Goal: Task Accomplishment & Management: Use online tool/utility

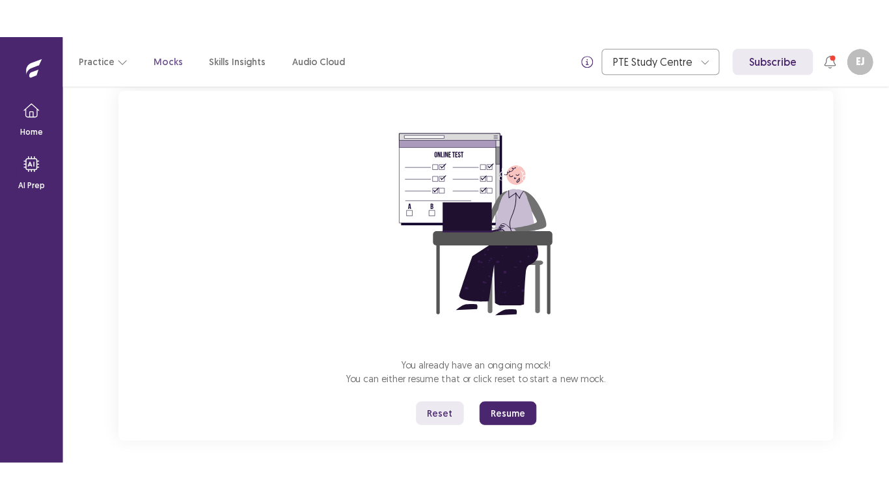
scroll to position [91, 0]
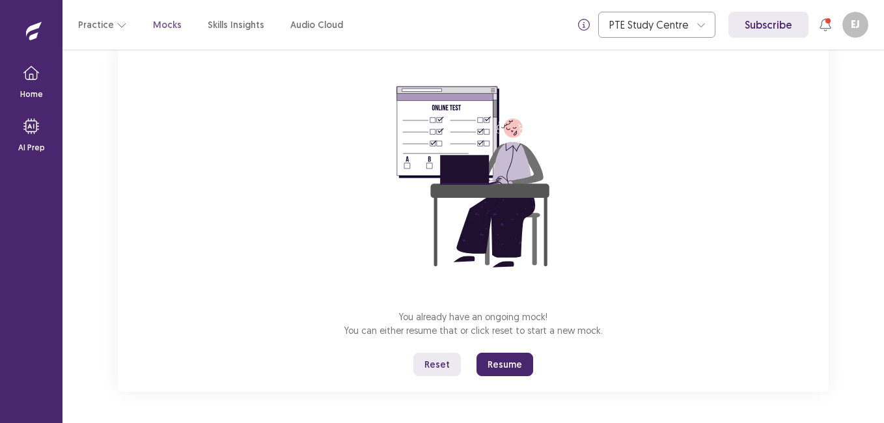
click at [436, 359] on button "Reset" at bounding box center [437, 364] width 48 height 23
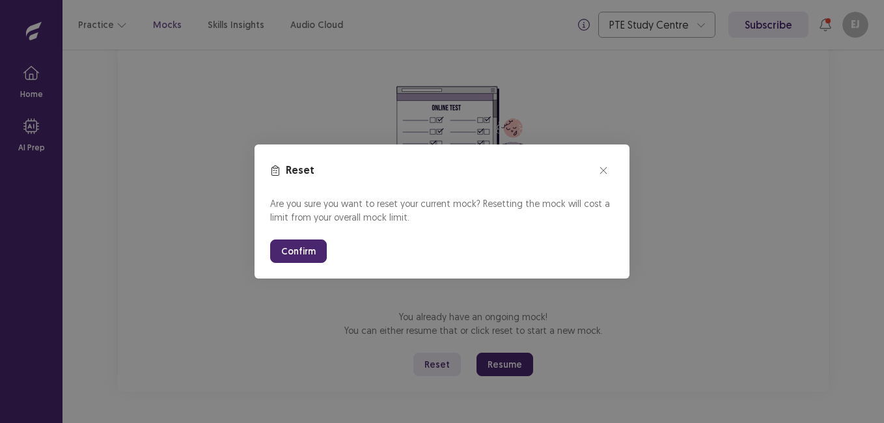
click at [303, 249] on button "Confirm" at bounding box center [298, 251] width 57 height 23
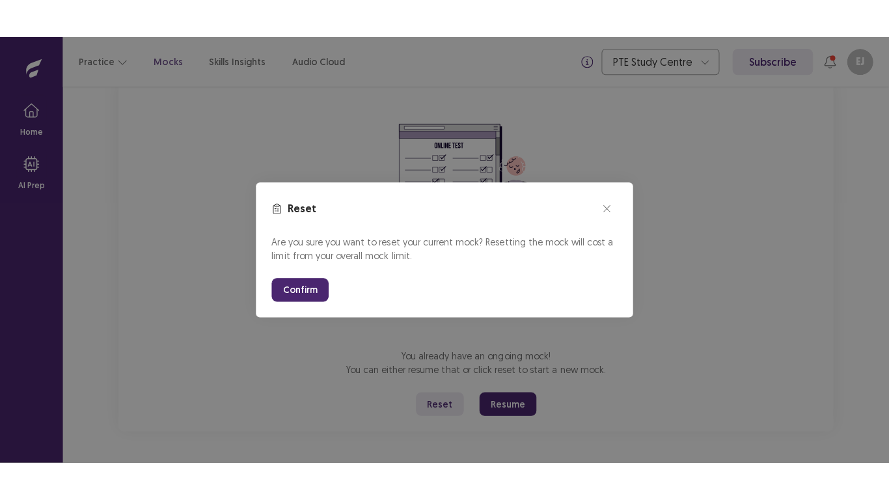
scroll to position [14, 0]
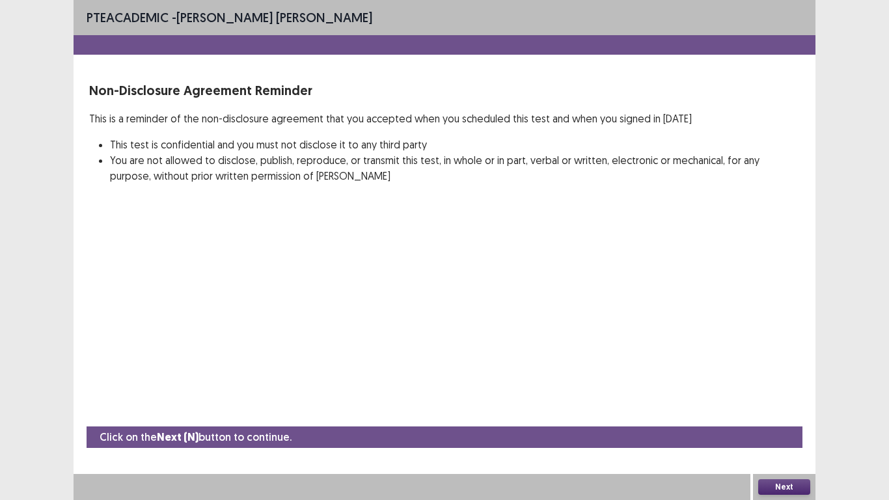
click at [785, 423] on button "Next" at bounding box center [785, 487] width 52 height 16
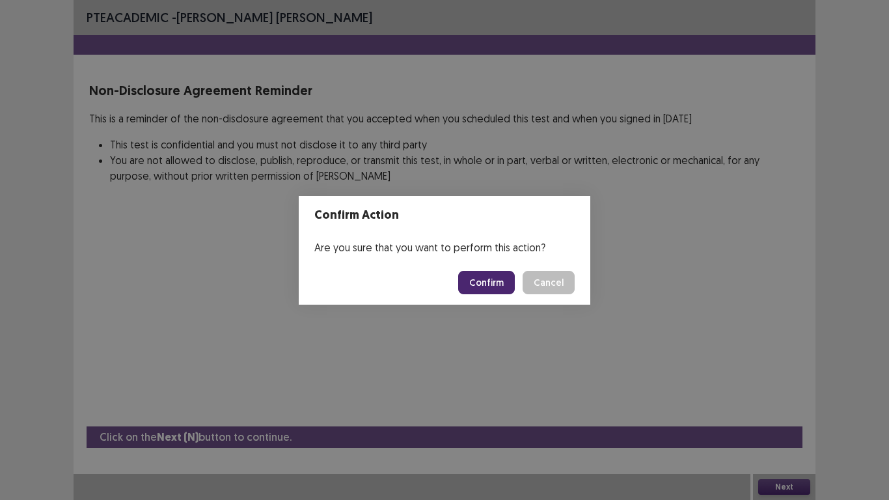
click at [499, 290] on button "Confirm" at bounding box center [486, 282] width 57 height 23
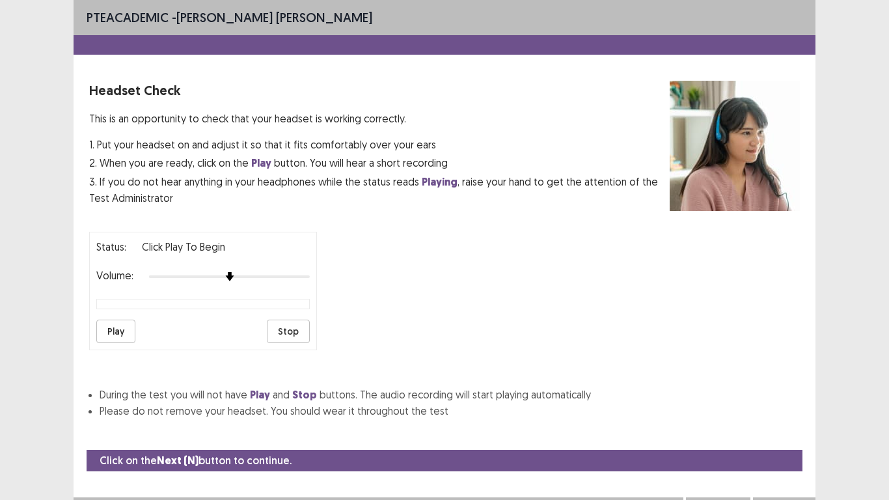
scroll to position [23, 0]
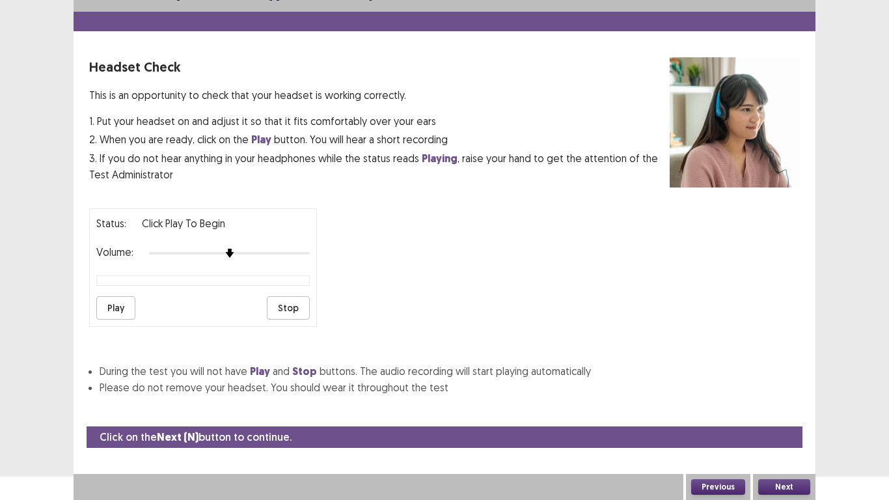
click at [104, 304] on button "Play" at bounding box center [115, 307] width 39 height 23
click at [288, 303] on button "Stop" at bounding box center [288, 307] width 43 height 23
click at [112, 310] on button "Play" at bounding box center [115, 307] width 39 height 23
click at [779, 423] on button "Next" at bounding box center [785, 487] width 52 height 16
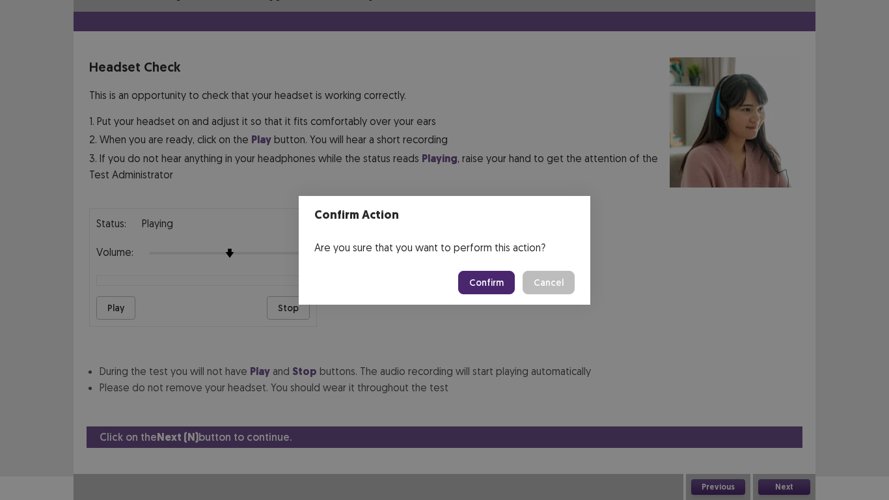
click at [484, 277] on button "Confirm" at bounding box center [486, 282] width 57 height 23
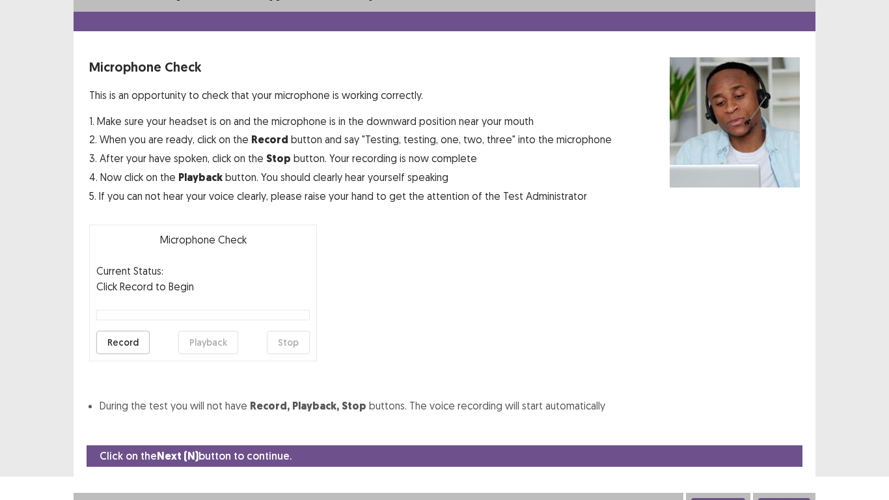
scroll to position [37, 0]
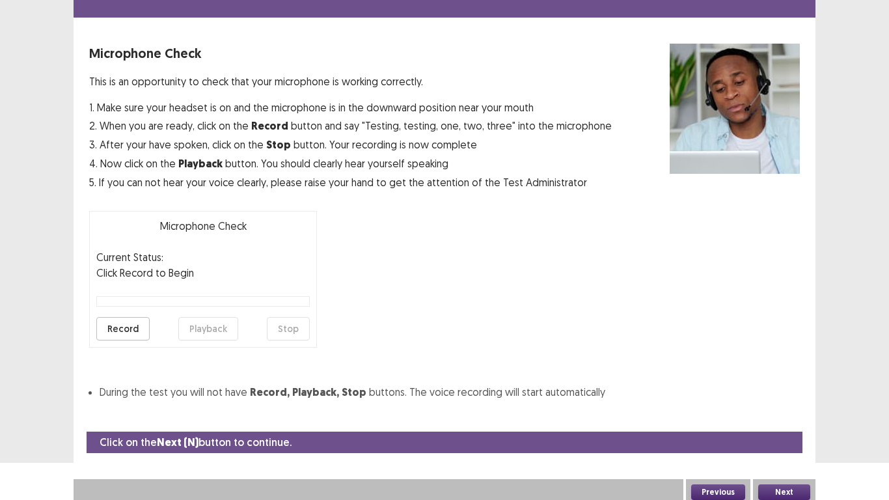
click at [119, 333] on button "Record" at bounding box center [122, 328] width 53 height 23
click at [280, 325] on button "Stop" at bounding box center [288, 328] width 43 height 23
click at [209, 328] on button "Playback" at bounding box center [208, 328] width 60 height 23
click at [794, 423] on button "Next" at bounding box center [785, 492] width 52 height 16
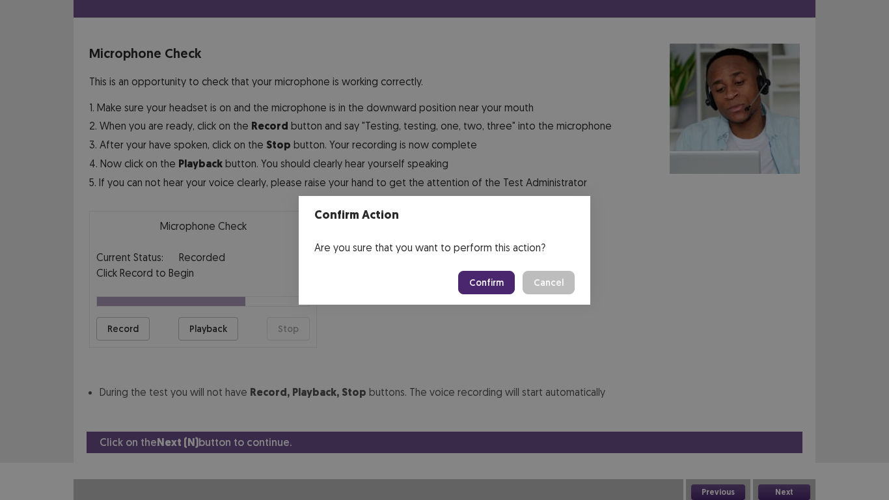
click at [496, 281] on button "Confirm" at bounding box center [486, 282] width 57 height 23
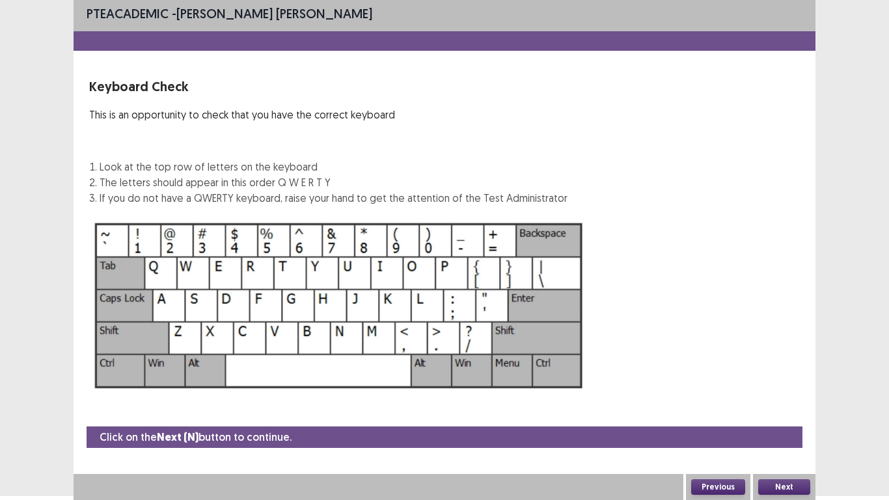
scroll to position [4, 0]
click at [796, 423] on button "Next" at bounding box center [785, 487] width 52 height 16
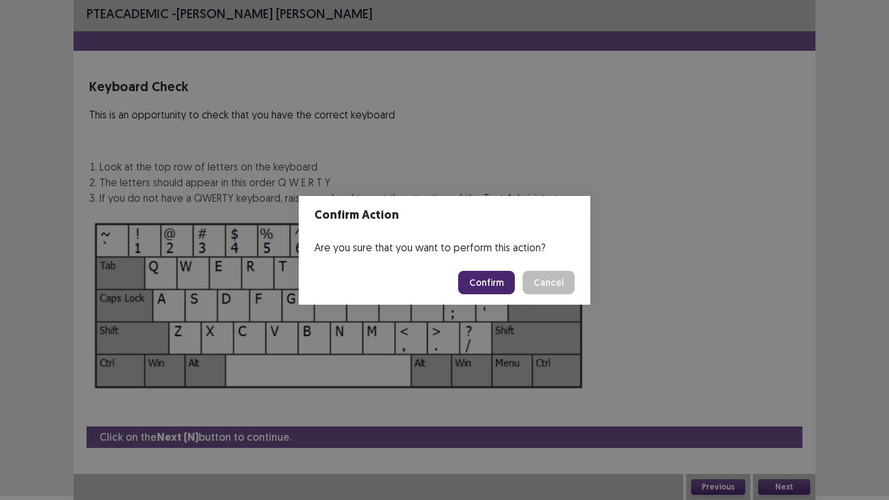
click at [484, 277] on button "Confirm" at bounding box center [486, 282] width 57 height 23
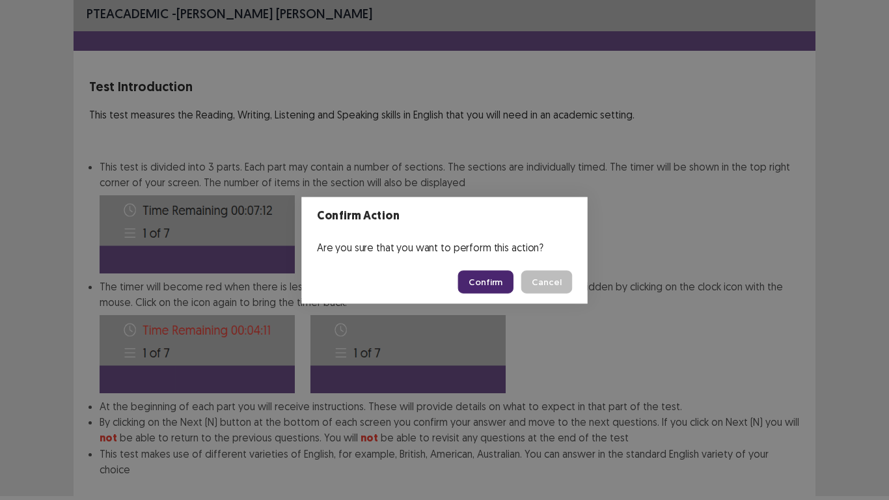
scroll to position [70, 0]
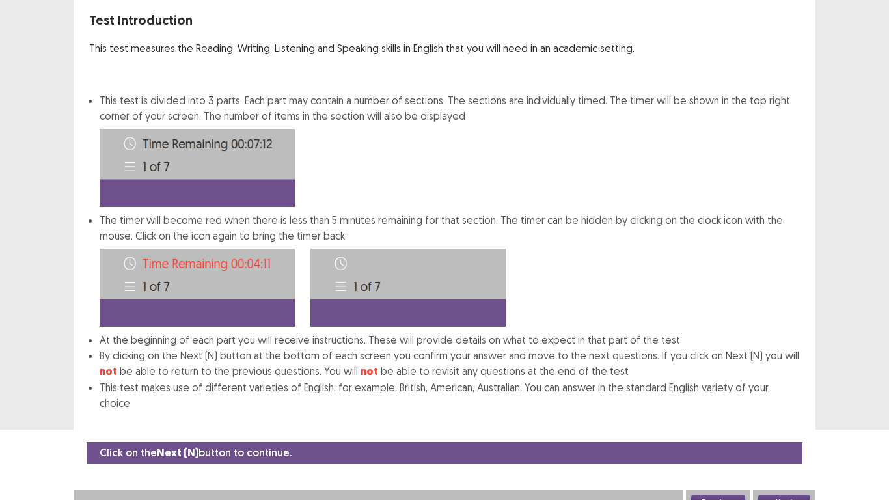
click at [801, 423] on button "Next" at bounding box center [785, 503] width 52 height 16
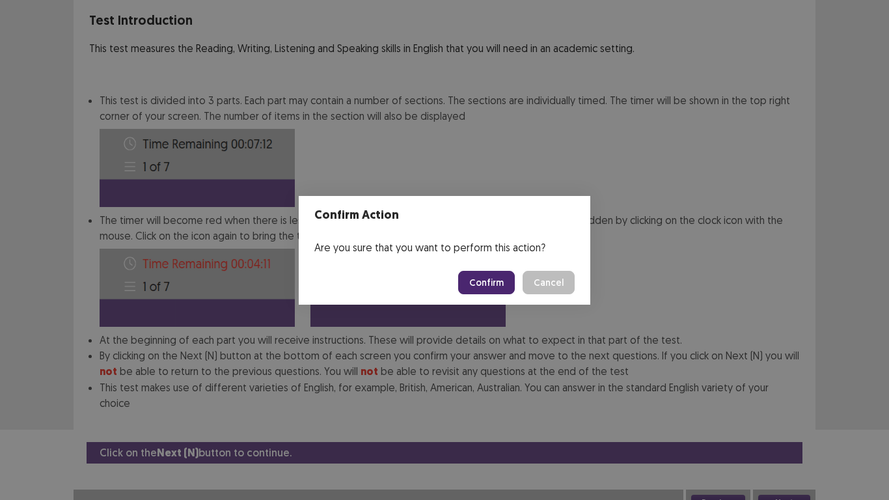
click at [480, 279] on button "Confirm" at bounding box center [486, 282] width 57 height 23
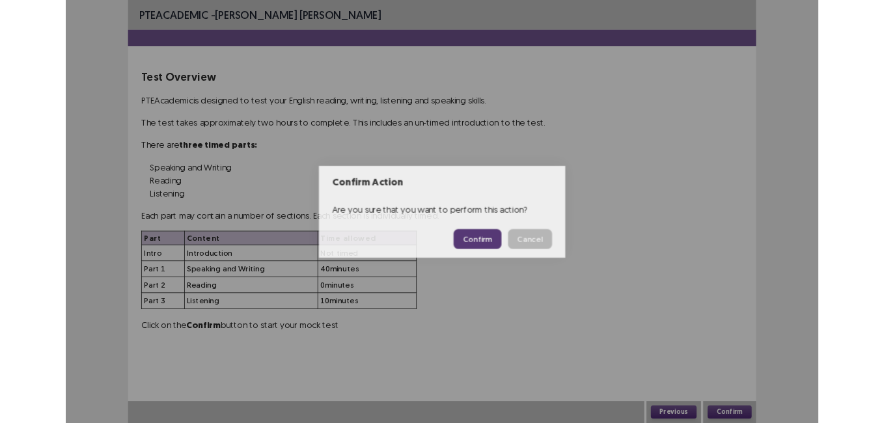
scroll to position [0, 0]
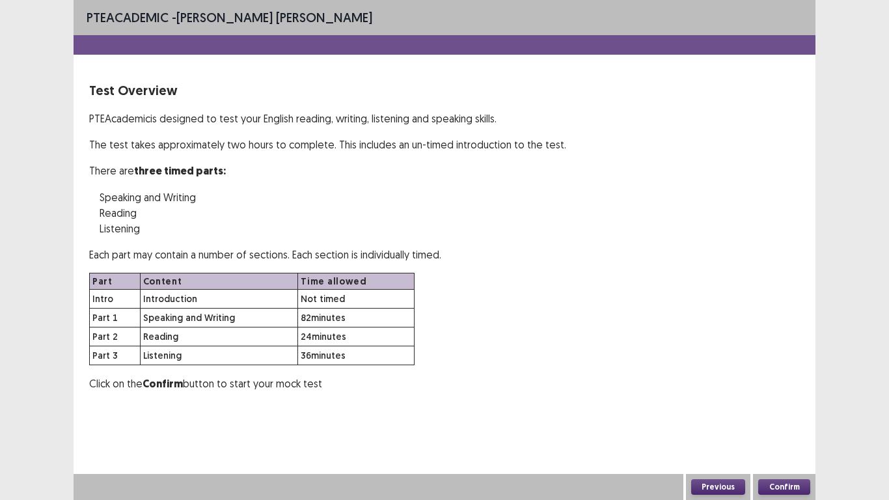
click at [783, 423] on button "Confirm" at bounding box center [785, 487] width 52 height 16
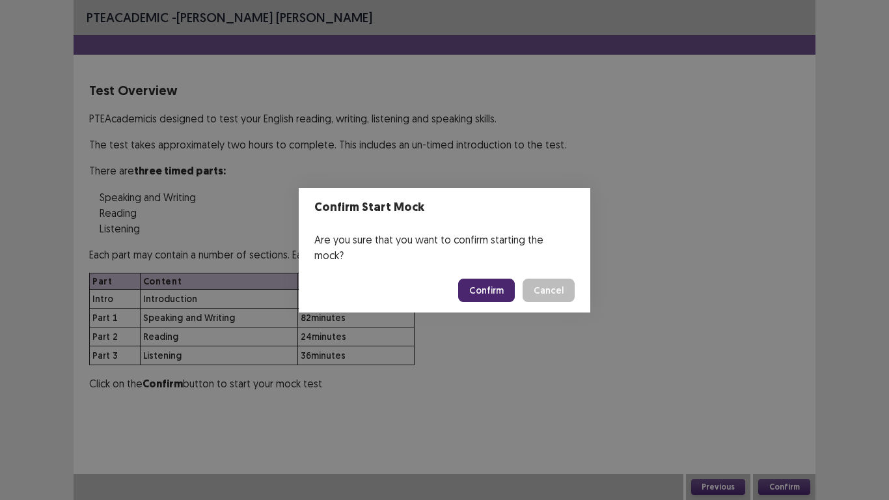
click at [503, 286] on button "Confirm" at bounding box center [486, 290] width 57 height 23
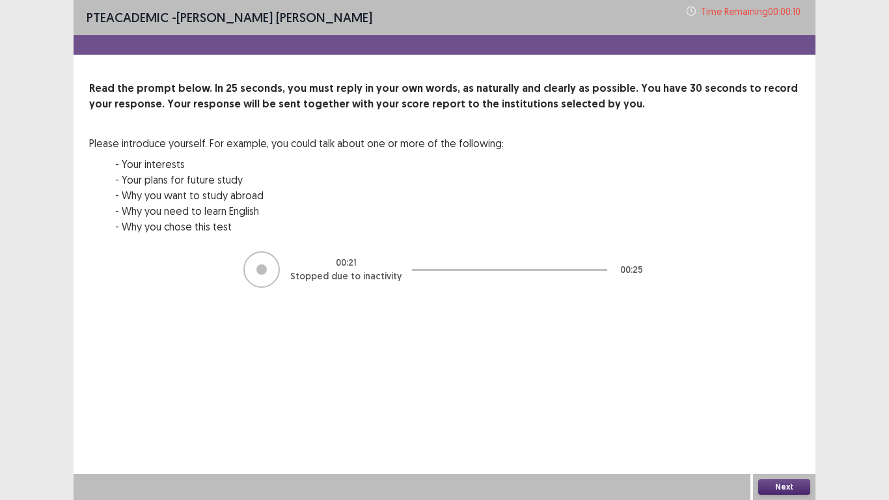
click at [781, 423] on button "Next" at bounding box center [785, 487] width 52 height 16
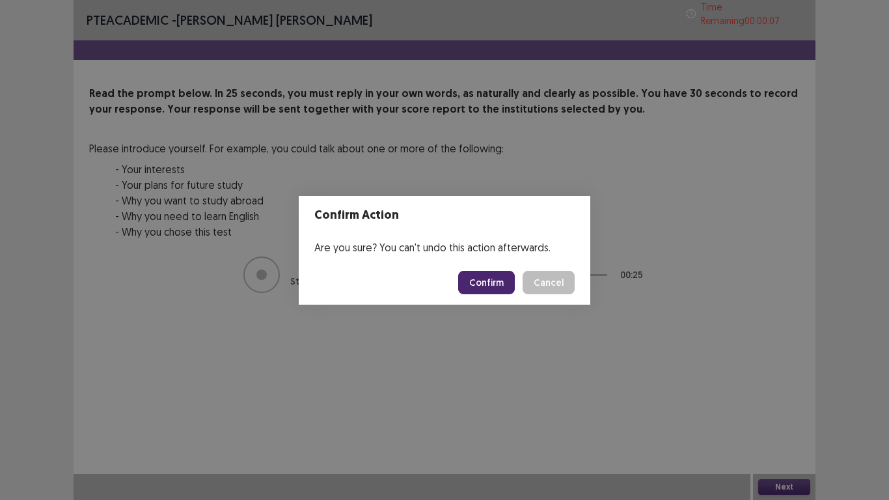
click at [496, 283] on button "Confirm" at bounding box center [486, 282] width 57 height 23
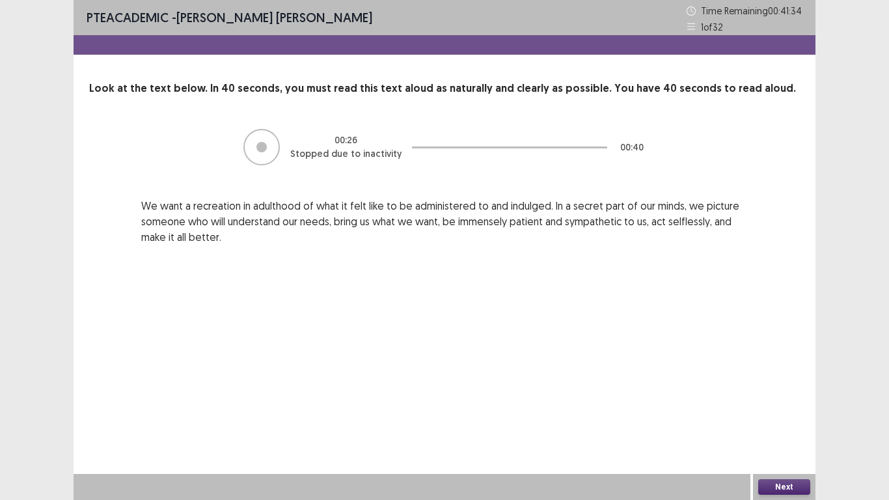
click at [805, 423] on button "Next" at bounding box center [785, 487] width 52 height 16
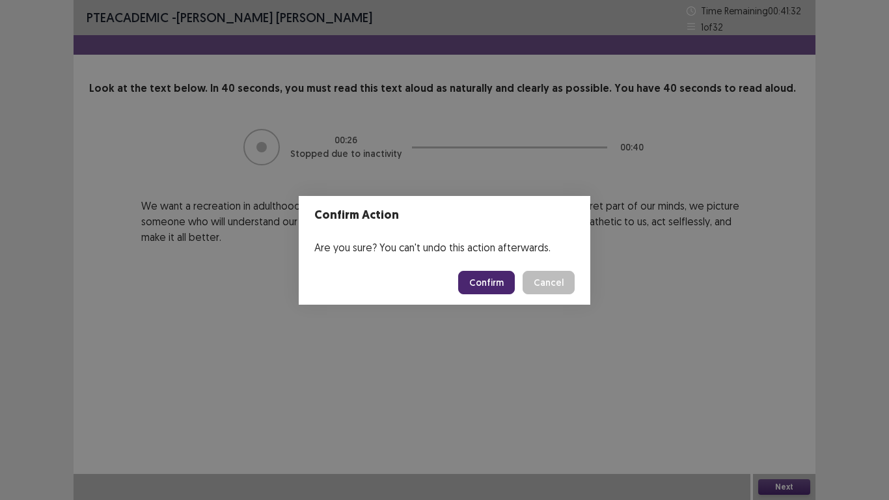
click at [487, 274] on button "Confirm" at bounding box center [486, 282] width 57 height 23
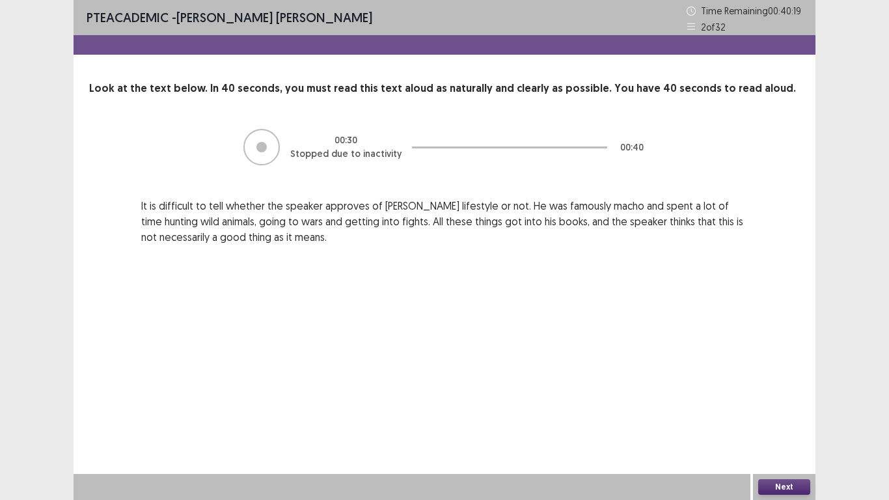
click at [794, 423] on button "Next" at bounding box center [785, 487] width 52 height 16
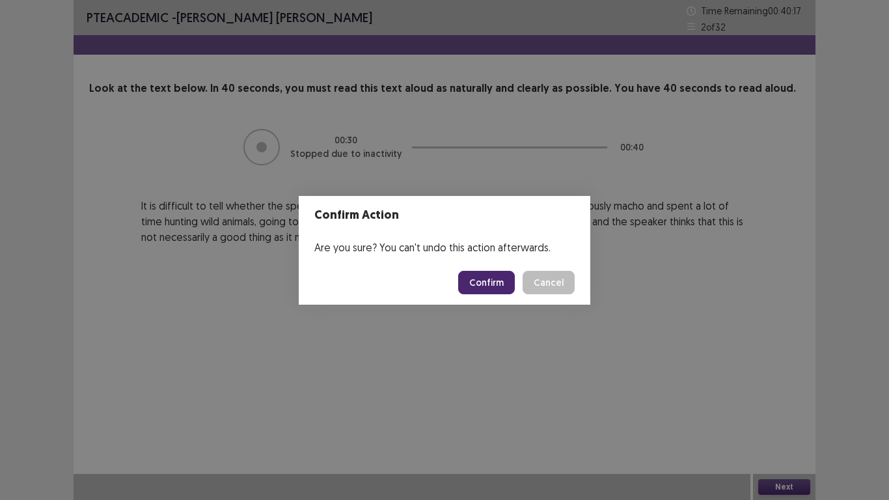
click at [484, 280] on button "Confirm" at bounding box center [486, 282] width 57 height 23
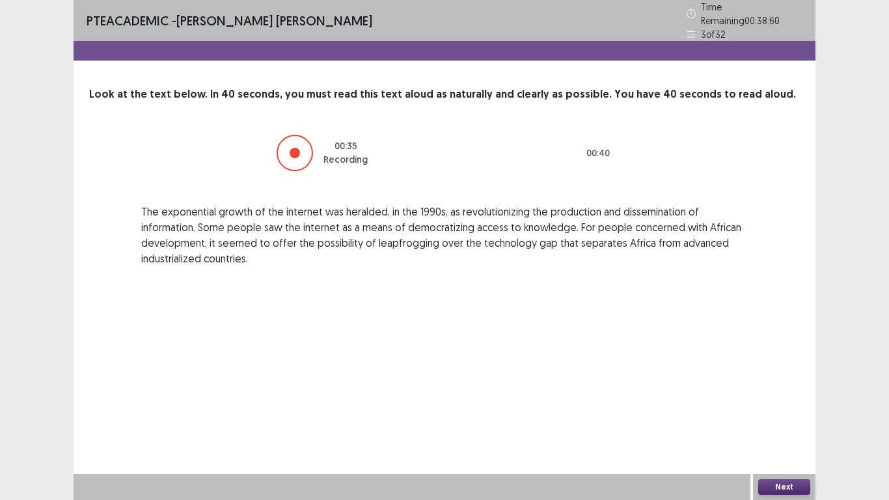
click at [788, 423] on button "Next" at bounding box center [785, 487] width 52 height 16
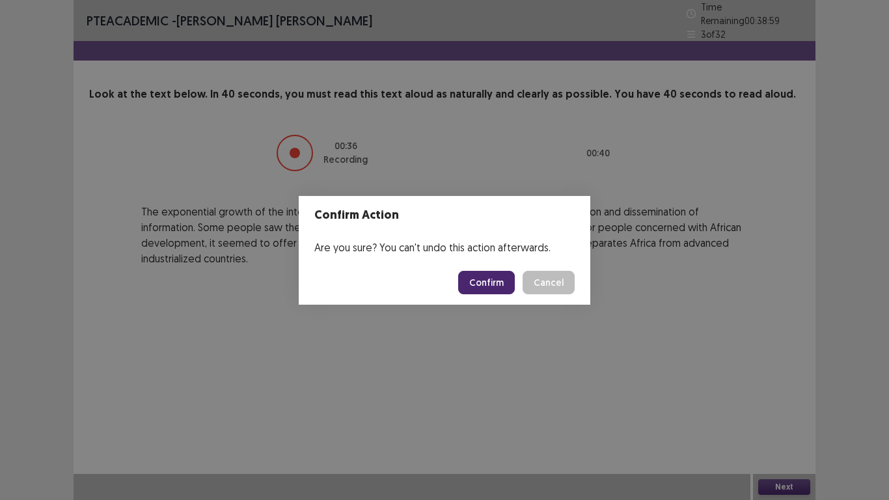
click at [471, 272] on button "Confirm" at bounding box center [486, 282] width 57 height 23
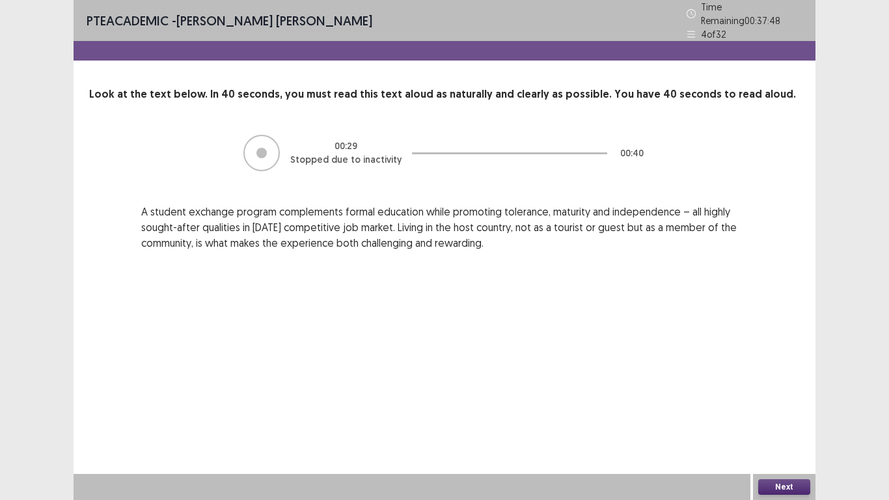
click at [792, 423] on button "Next" at bounding box center [785, 487] width 52 height 16
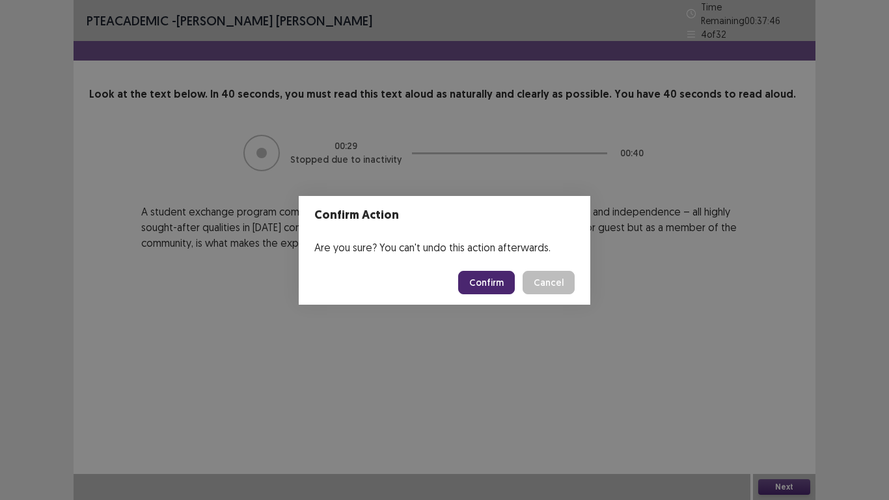
click at [496, 289] on button "Confirm" at bounding box center [486, 282] width 57 height 23
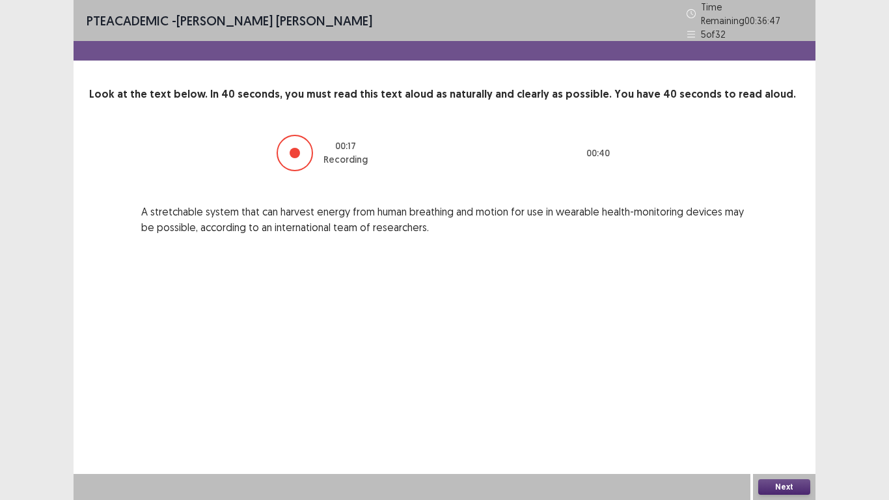
click at [766, 423] on button "Next" at bounding box center [785, 487] width 52 height 16
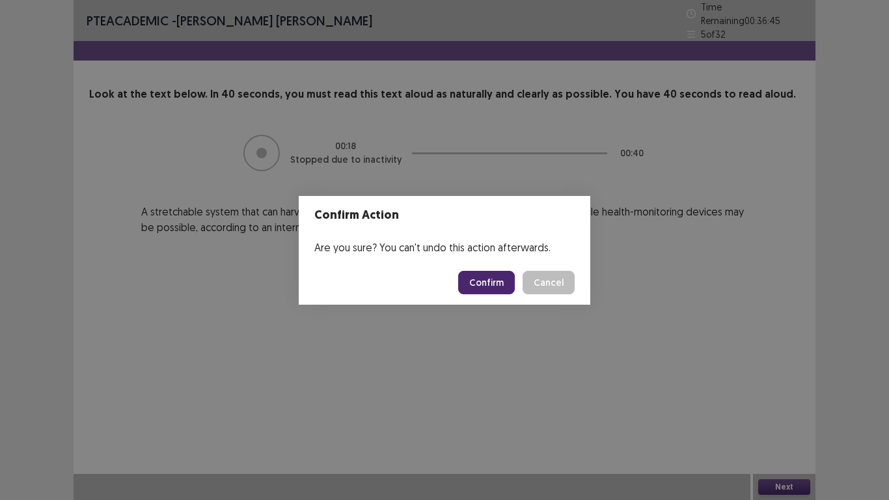
click at [492, 275] on button "Confirm" at bounding box center [486, 282] width 57 height 23
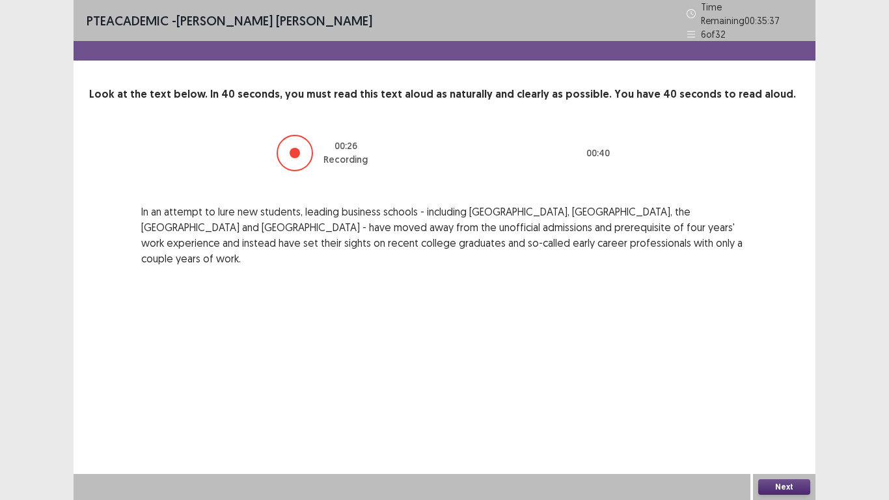
click at [803, 423] on button "Next" at bounding box center [785, 487] width 52 height 16
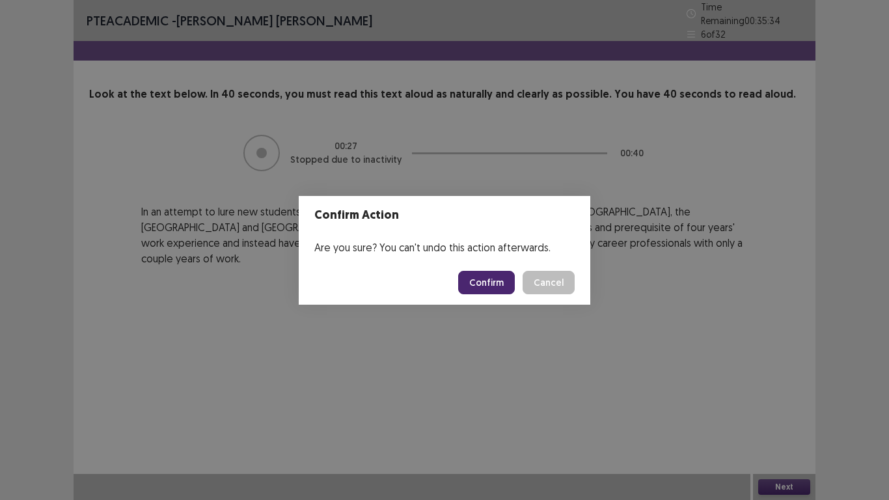
click at [494, 288] on button "Confirm" at bounding box center [486, 282] width 57 height 23
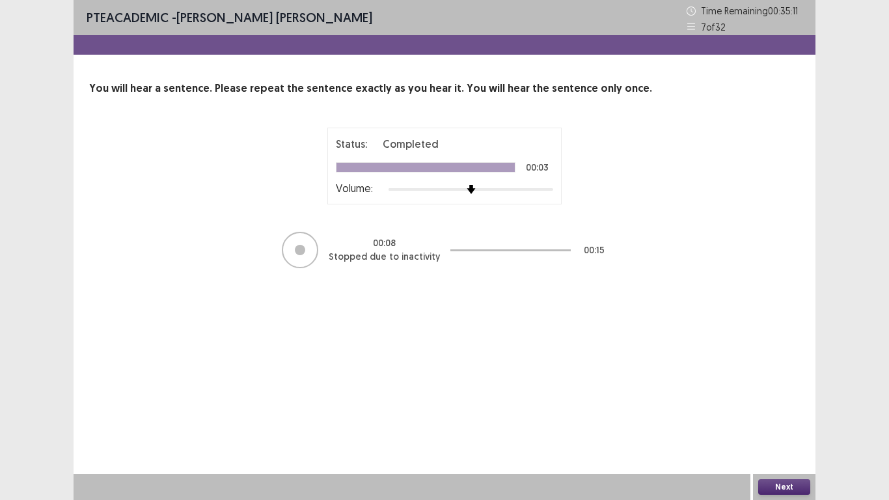
click at [781, 423] on button "Next" at bounding box center [785, 487] width 52 height 16
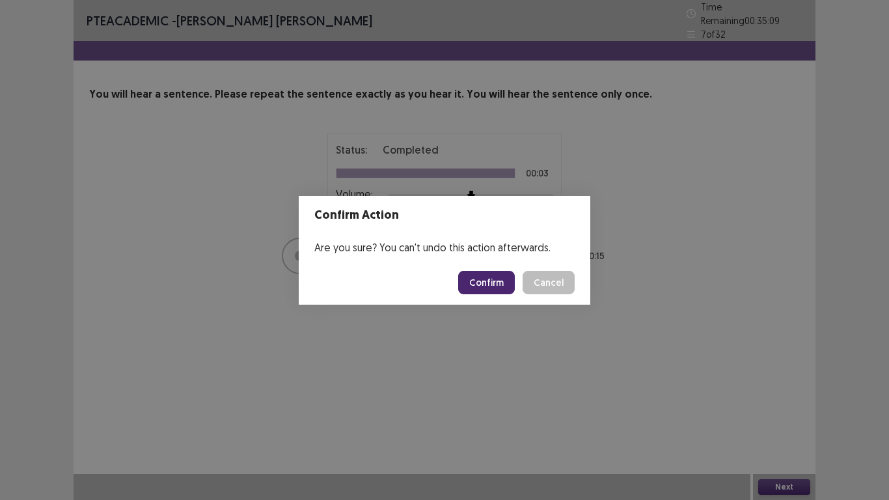
click at [500, 284] on button "Confirm" at bounding box center [486, 282] width 57 height 23
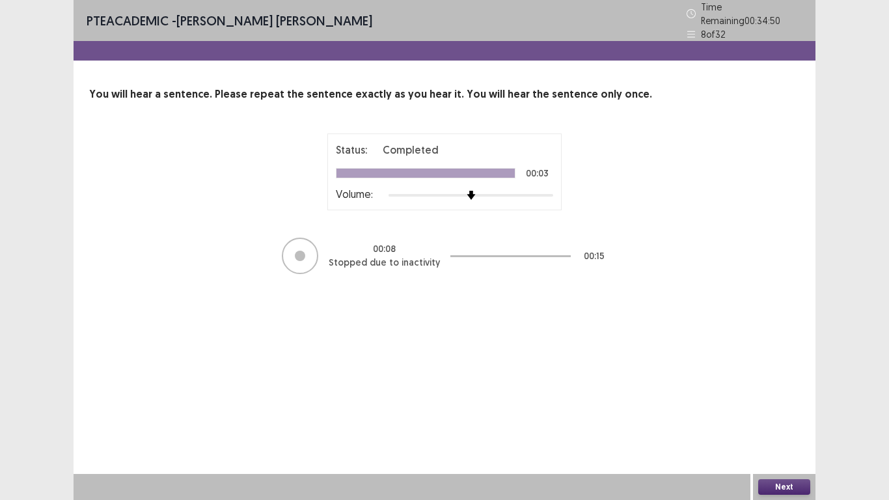
click at [787, 423] on button "Next" at bounding box center [785, 487] width 52 height 16
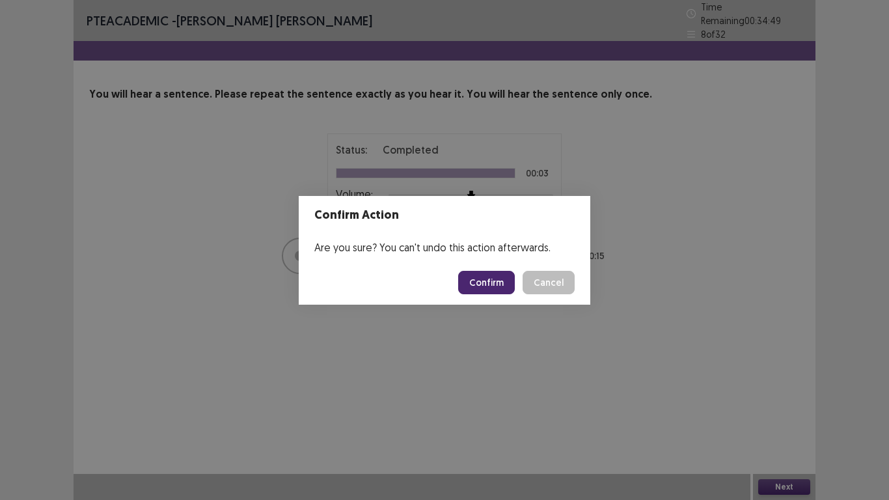
click at [498, 277] on button "Confirm" at bounding box center [486, 282] width 57 height 23
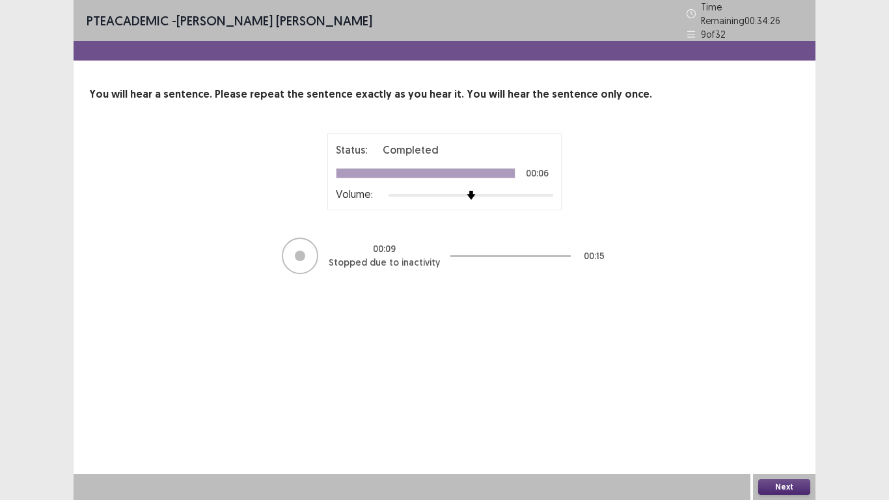
click at [788, 423] on button "Next" at bounding box center [785, 487] width 52 height 16
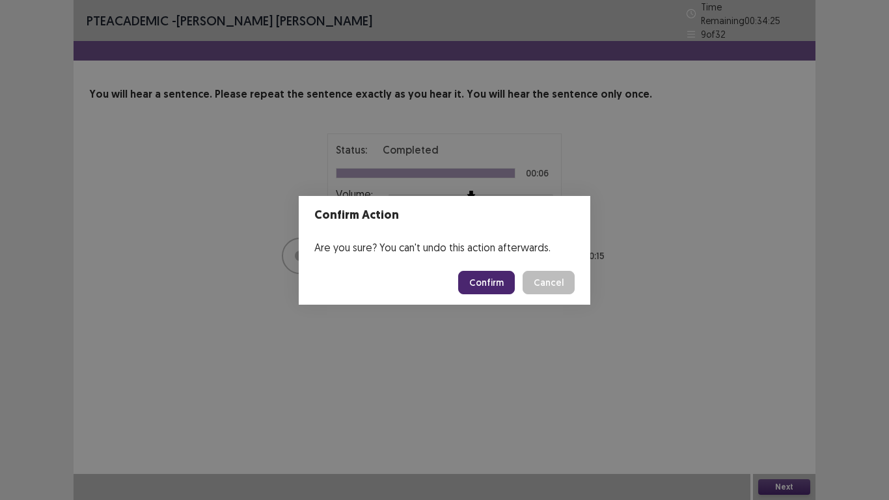
click at [501, 273] on button "Confirm" at bounding box center [486, 282] width 57 height 23
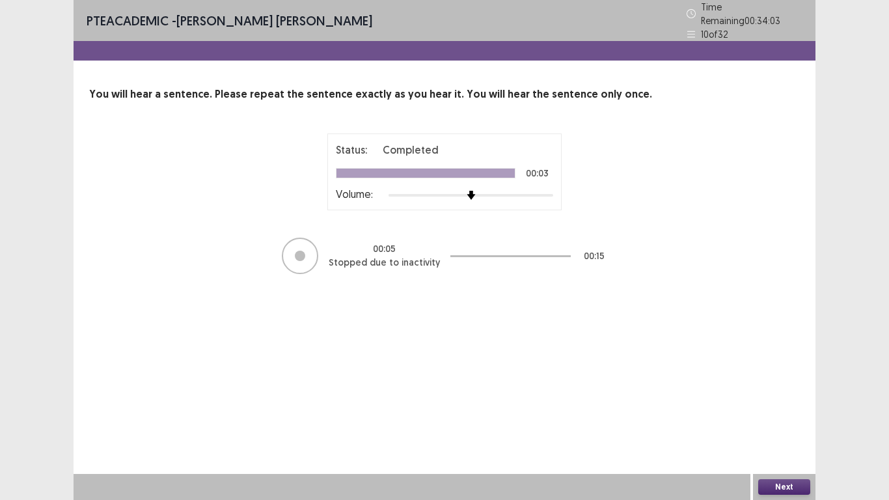
click at [779, 423] on button "Next" at bounding box center [785, 487] width 52 height 16
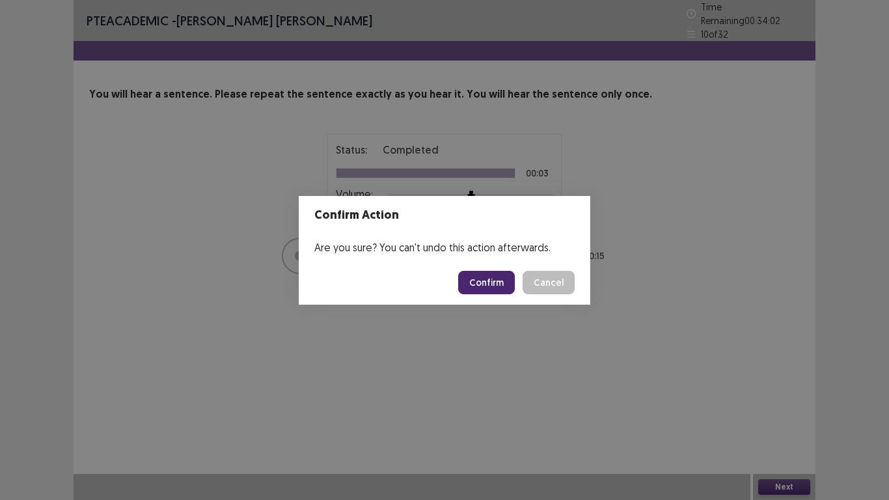
click at [496, 283] on button "Confirm" at bounding box center [486, 282] width 57 height 23
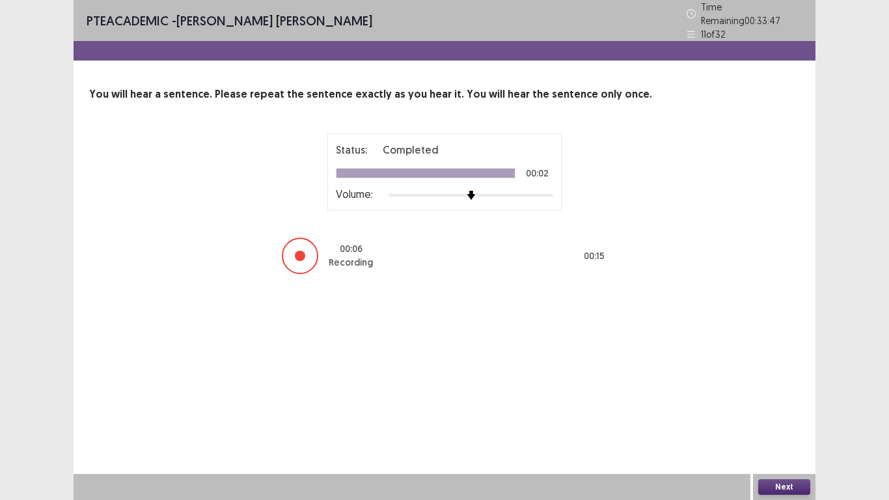
click at [775, 423] on button "Next" at bounding box center [785, 487] width 52 height 16
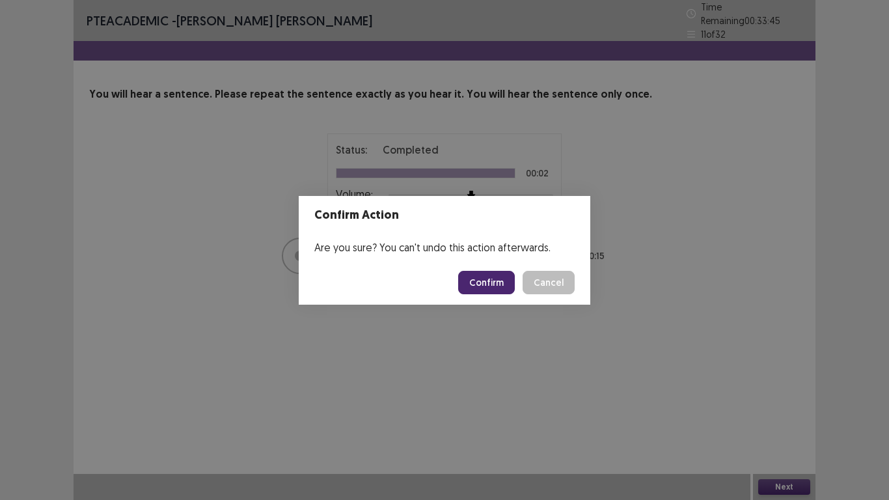
click at [493, 283] on button "Confirm" at bounding box center [486, 282] width 57 height 23
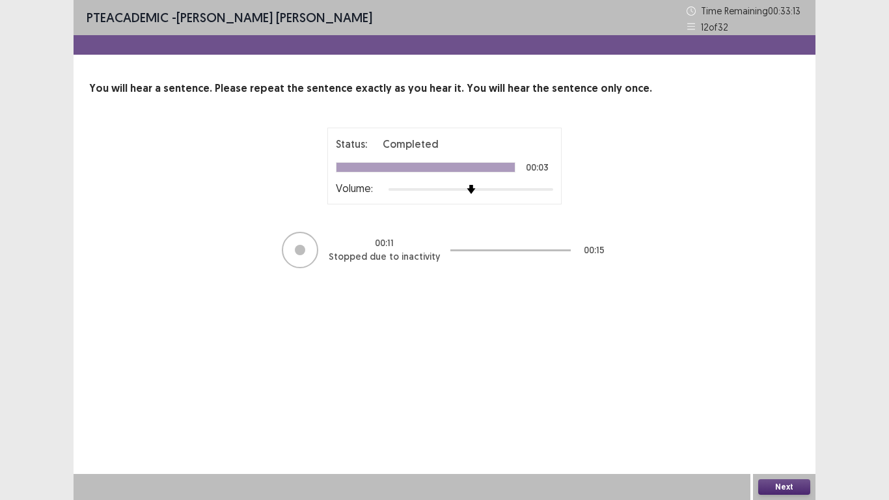
click at [772, 423] on button "Next" at bounding box center [785, 487] width 52 height 16
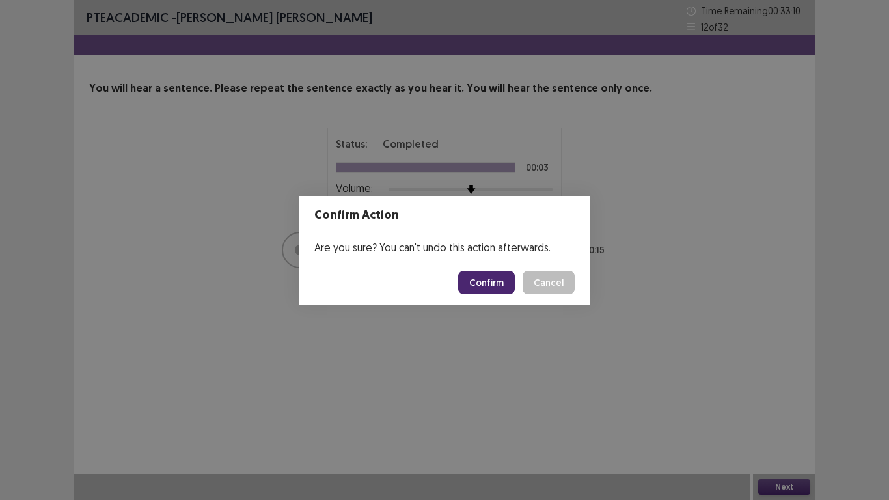
click at [503, 281] on button "Confirm" at bounding box center [486, 282] width 57 height 23
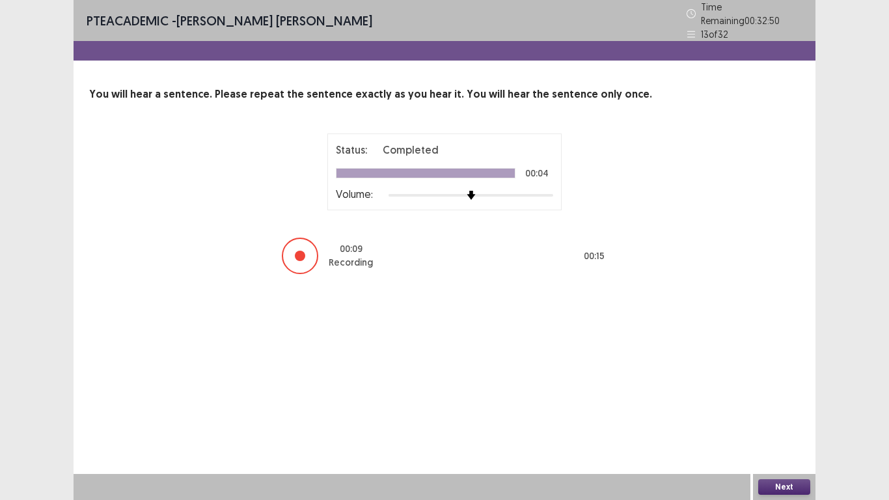
click at [793, 423] on button "Next" at bounding box center [785, 487] width 52 height 16
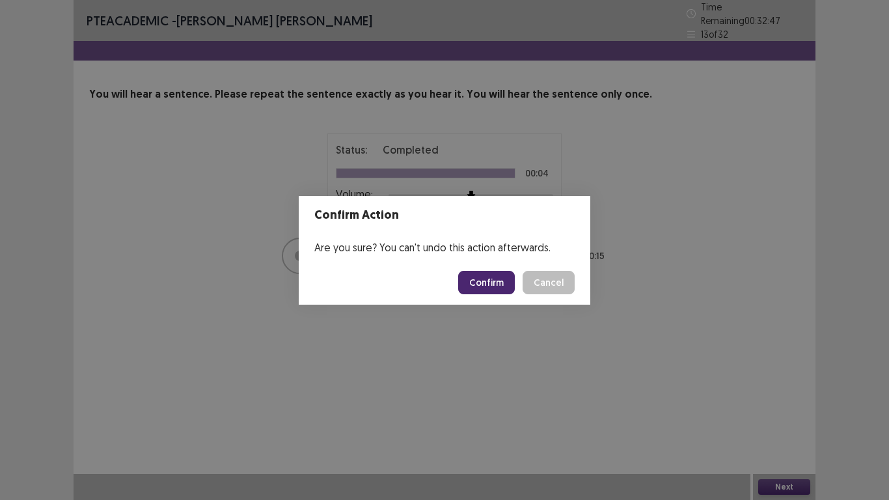
click at [492, 286] on button "Confirm" at bounding box center [486, 282] width 57 height 23
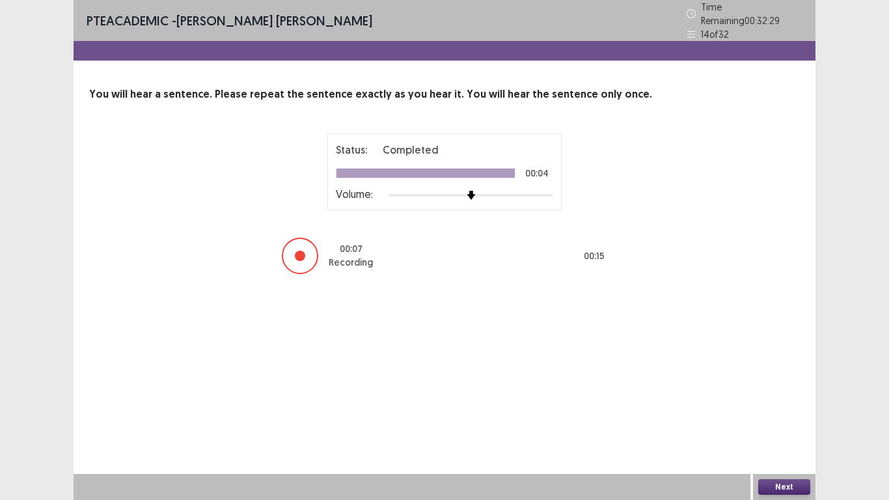
click at [800, 423] on button "Next" at bounding box center [785, 487] width 52 height 16
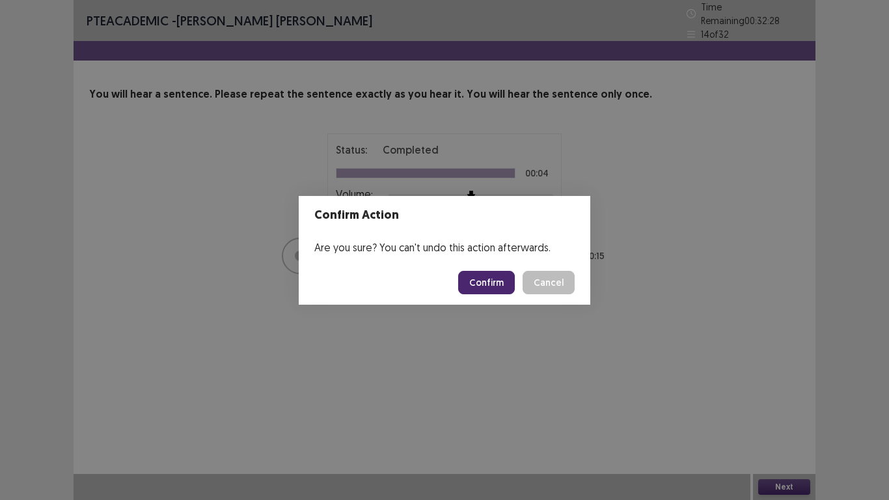
click at [497, 282] on button "Confirm" at bounding box center [486, 282] width 57 height 23
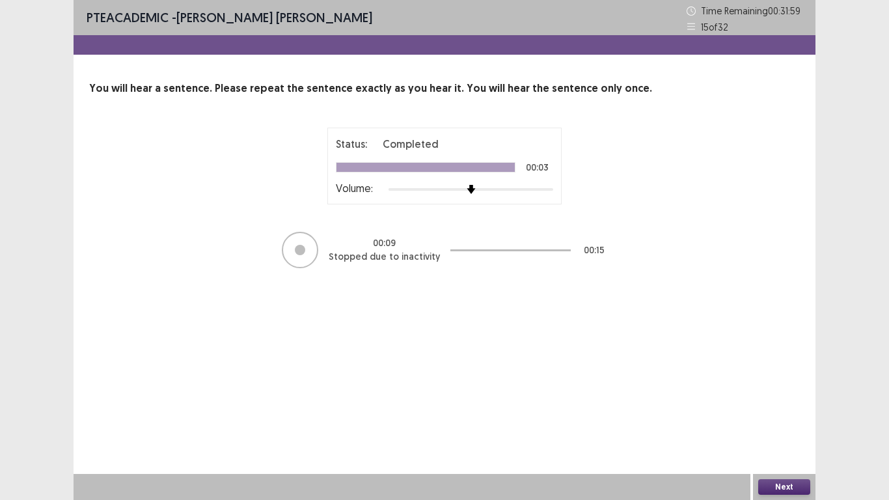
click at [777, 423] on button "Next" at bounding box center [785, 487] width 52 height 16
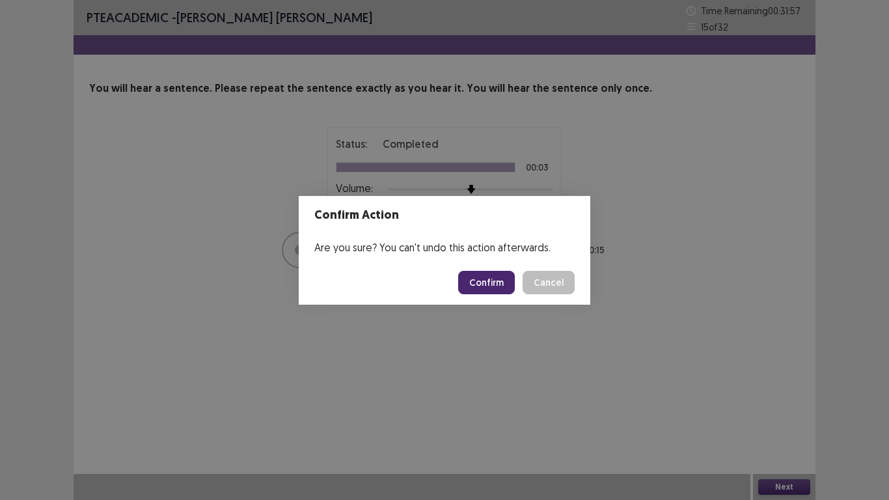
click at [473, 286] on button "Confirm" at bounding box center [486, 282] width 57 height 23
